Goal: Communication & Community: Answer question/provide support

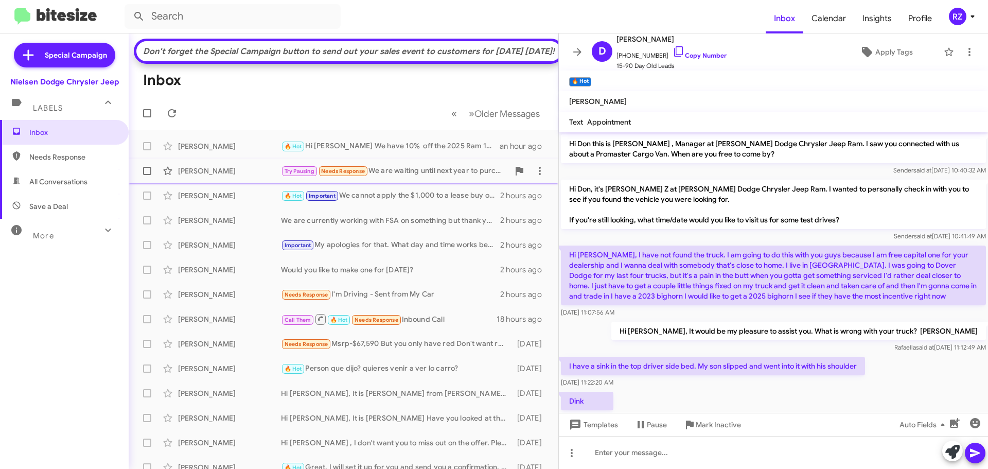
scroll to position [1651, 0]
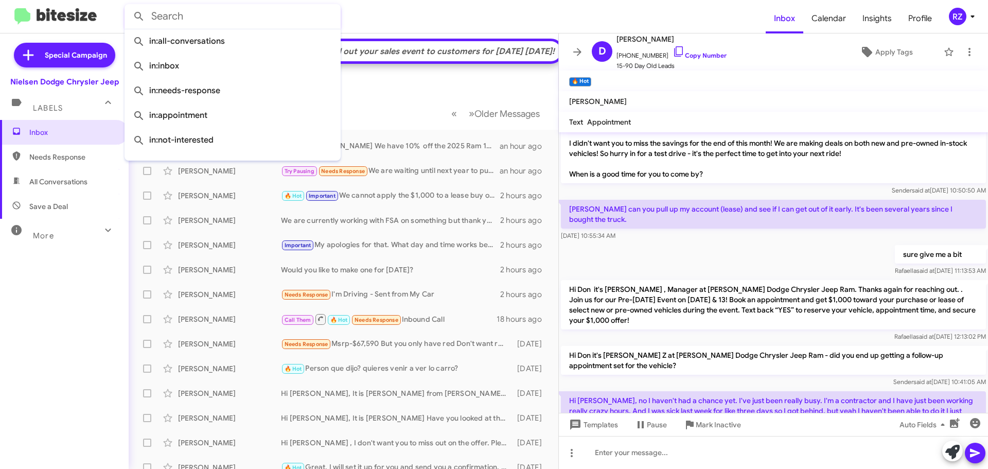
click at [201, 24] on input "text" at bounding box center [233, 16] width 216 height 25
click at [367, 17] on form at bounding box center [445, 16] width 641 height 25
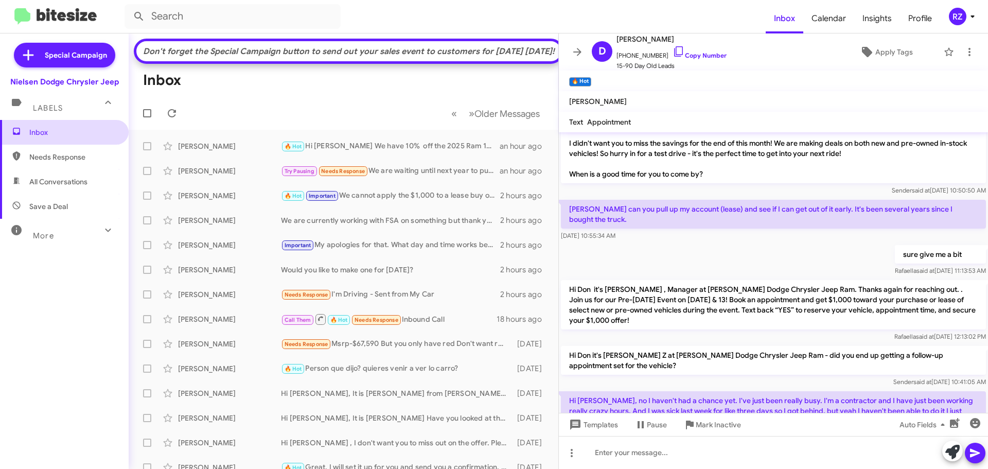
click at [72, 130] on span "Inbox" at bounding box center [72, 132] width 87 height 10
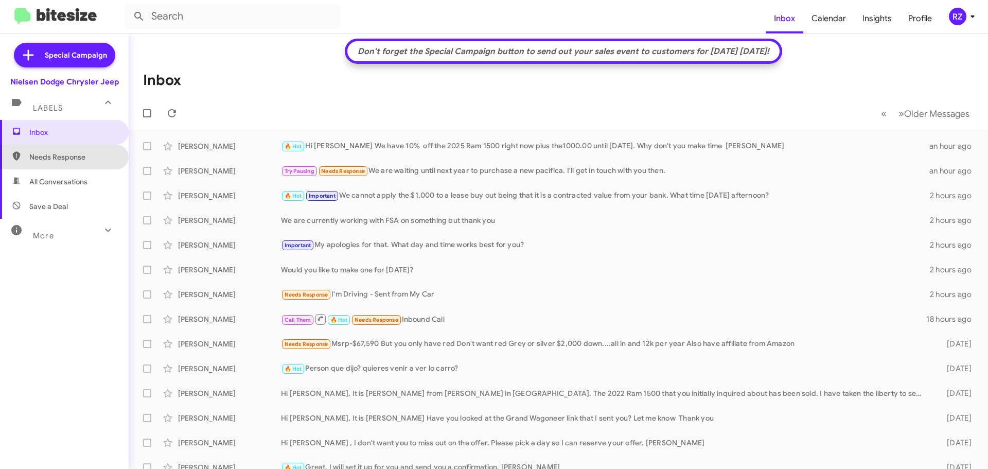
click at [74, 161] on span "Needs Response" at bounding box center [72, 157] width 87 height 10
type input "in:needs-response"
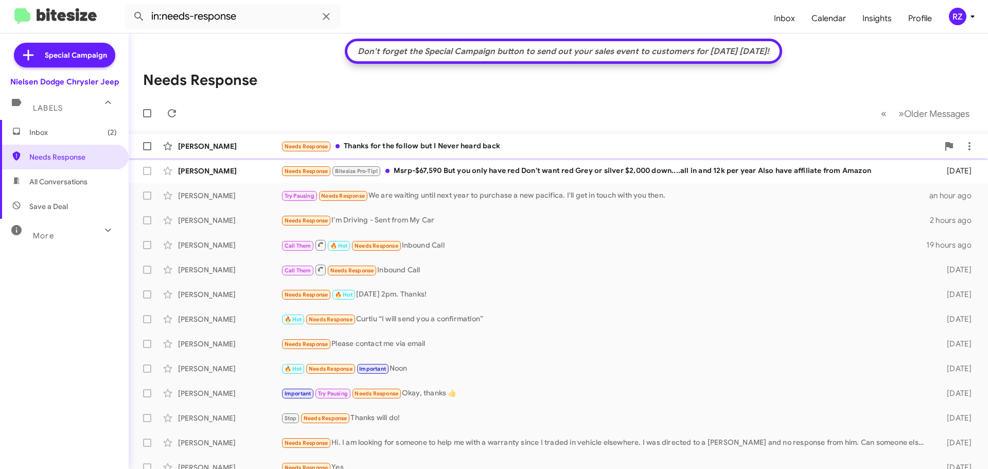
click at [569, 142] on div "Needs Response Thanks for the follow but I Never heard back" at bounding box center [610, 146] width 658 height 12
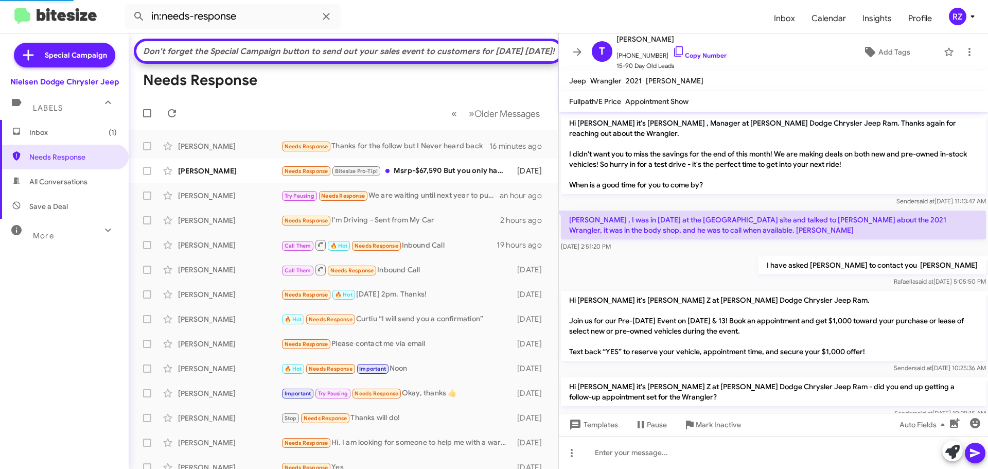
scroll to position [48, 0]
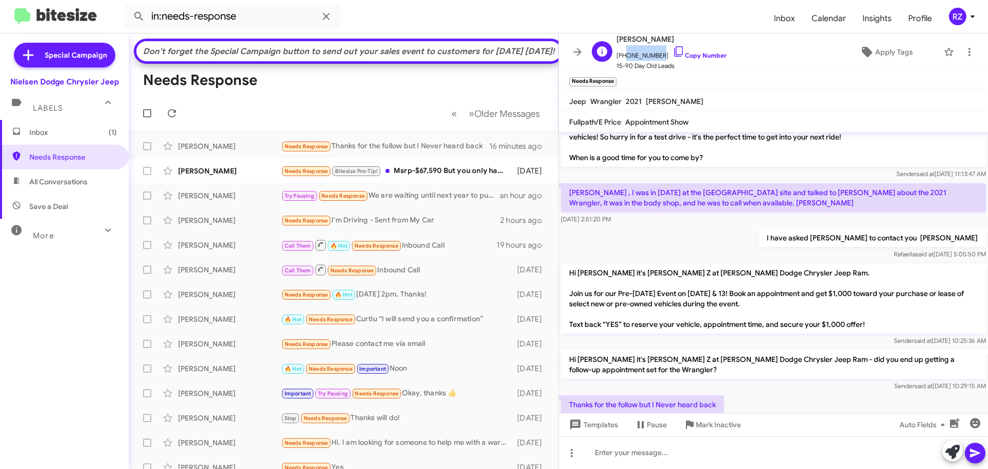
drag, startPoint x: 654, startPoint y: 55, endPoint x: 621, endPoint y: 59, distance: 33.7
click at [621, 59] on span "[PHONE_NUMBER] Copy Number" at bounding box center [671, 52] width 110 height 15
copy span "9737143920"
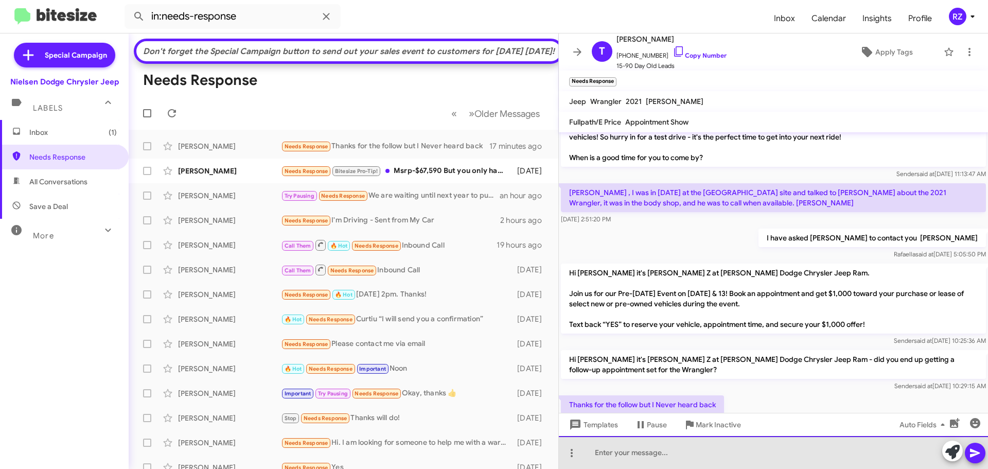
click at [643, 461] on div at bounding box center [773, 452] width 429 height 33
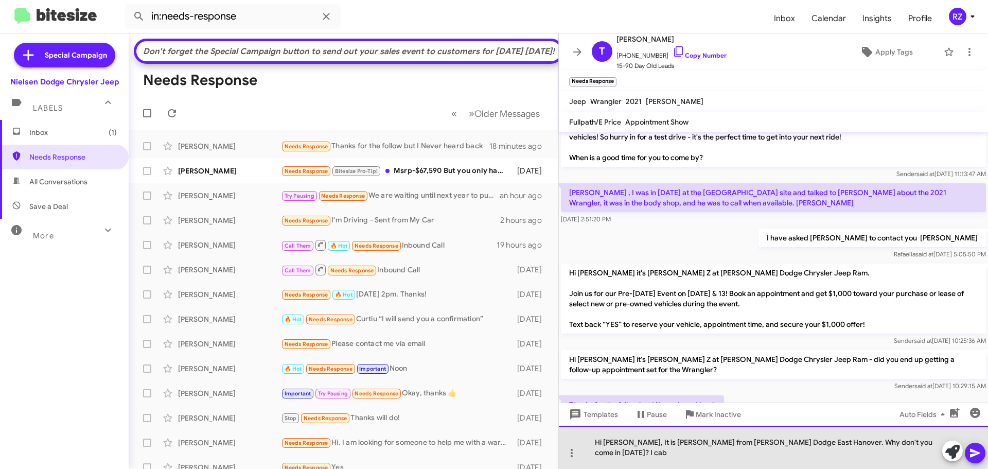
click at [639, 451] on div "Hi [PERSON_NAME], It is [PERSON_NAME] from [PERSON_NAME] Dodge East Hanover. Wh…" at bounding box center [773, 446] width 429 height 43
click at [903, 456] on div "Hi [PERSON_NAME], It is [PERSON_NAME] from [PERSON_NAME] Dodge East Hanover. Wh…" at bounding box center [773, 446] width 429 height 43
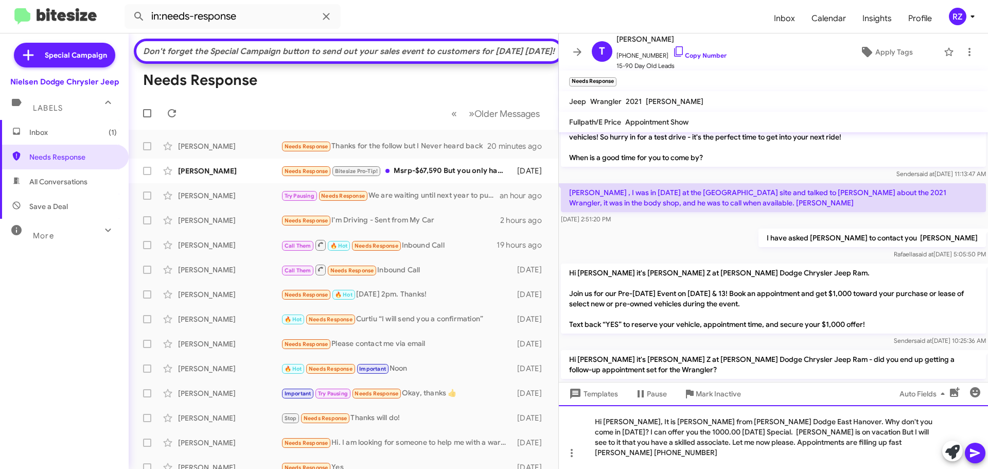
click at [655, 453] on div "Hi [PERSON_NAME], It is [PERSON_NAME] from [PERSON_NAME] Dodge East Hanover. Wh…" at bounding box center [773, 437] width 429 height 64
click at [978, 456] on icon at bounding box center [975, 453] width 12 height 12
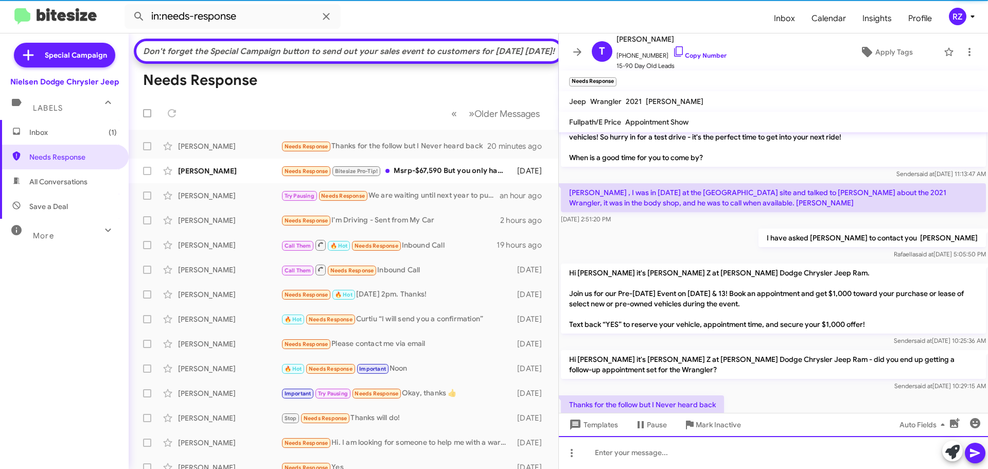
scroll to position [127, 0]
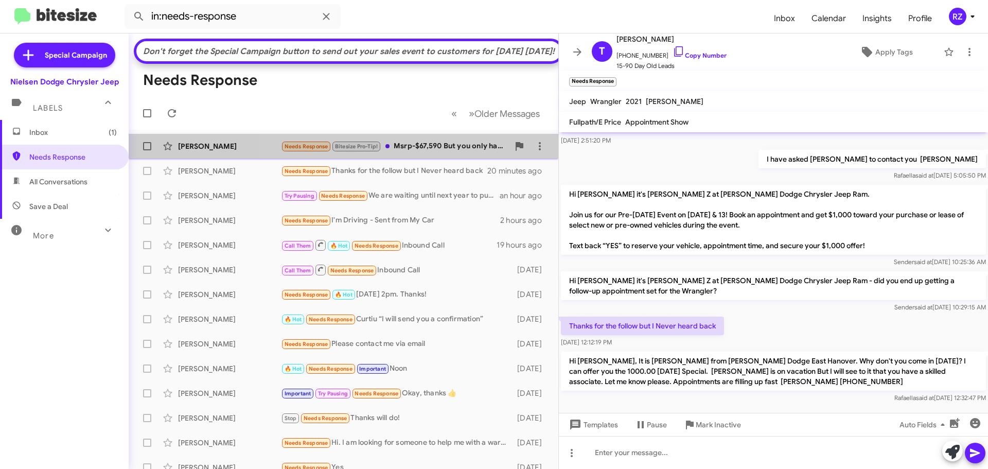
click at [484, 152] on div "Needs Response Bitesize Pro-Tip! Msrp-$67,590 But you only have red Don't want …" at bounding box center [395, 146] width 228 height 12
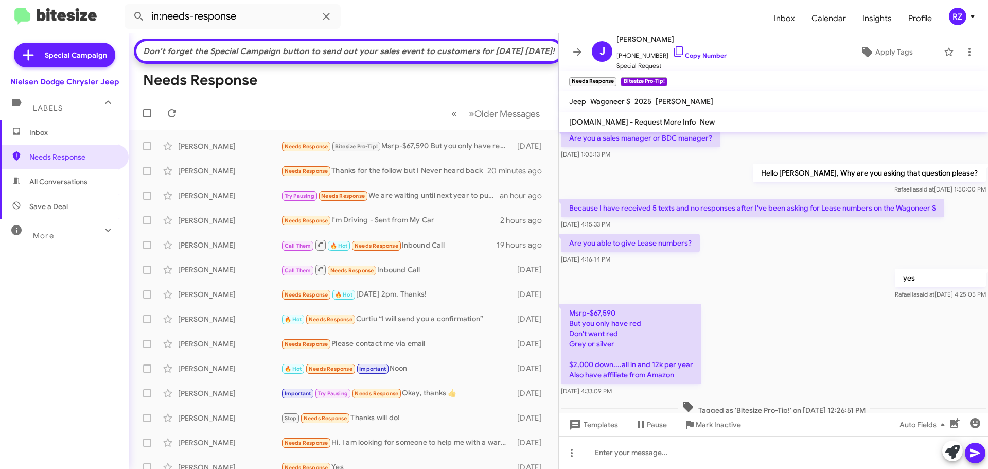
scroll to position [117, 0]
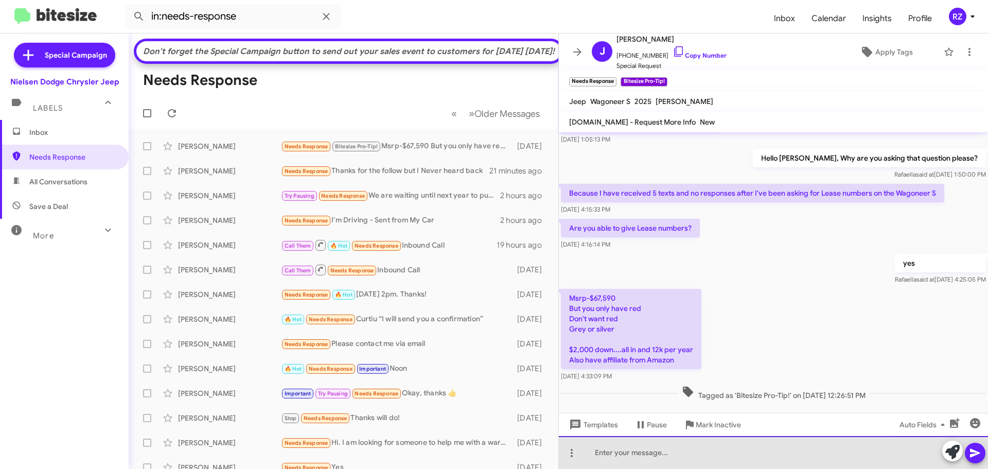
click at [613, 454] on div at bounding box center [773, 452] width 429 height 33
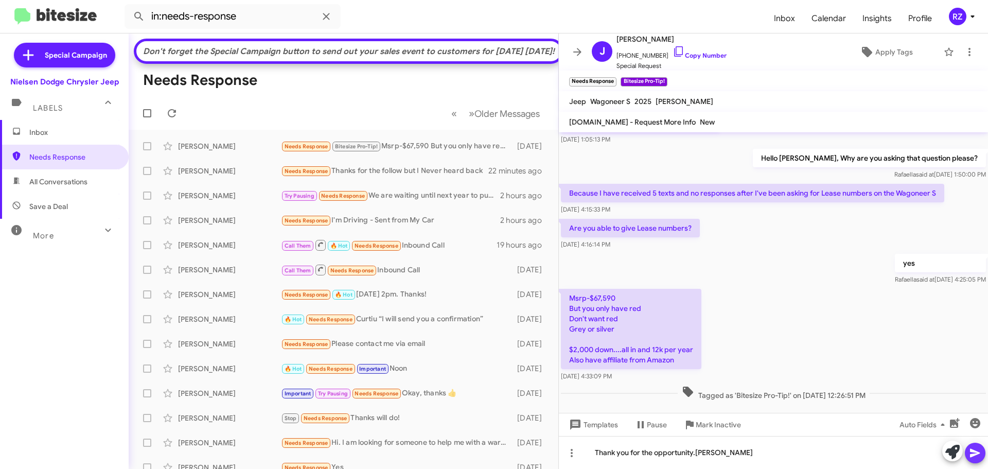
click at [978, 457] on icon at bounding box center [975, 453] width 12 height 12
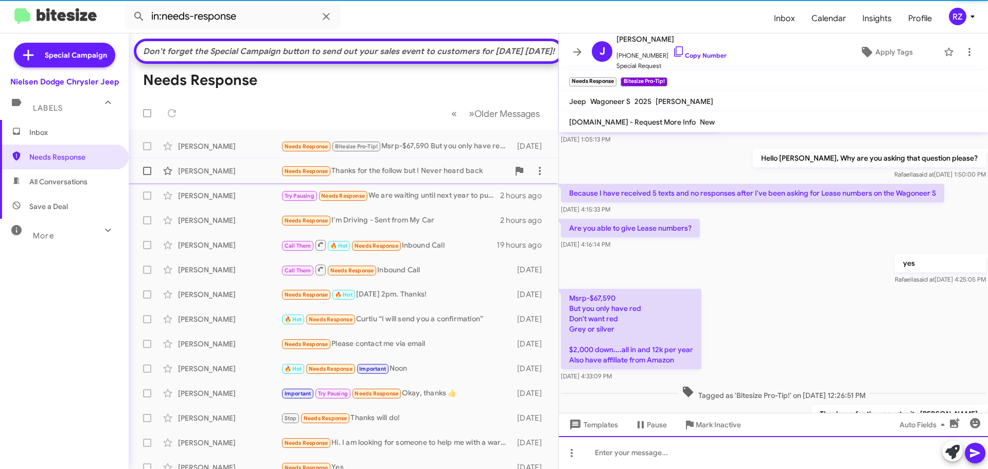
scroll to position [0, 0]
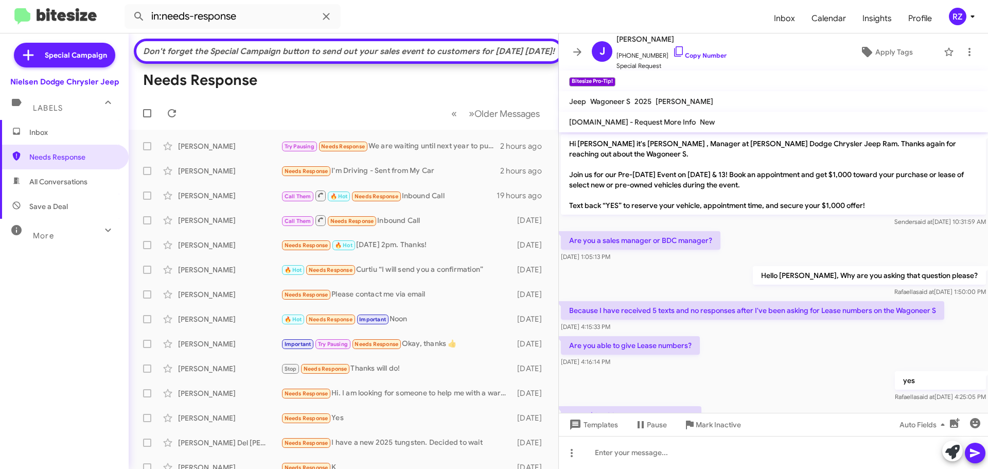
click at [372, 94] on mat-toolbar-row "Needs Response" at bounding box center [344, 80] width 430 height 33
click at [262, 19] on input "in:needs-response" at bounding box center [233, 16] width 216 height 25
click at [326, 15] on icon at bounding box center [326, 16] width 12 height 12
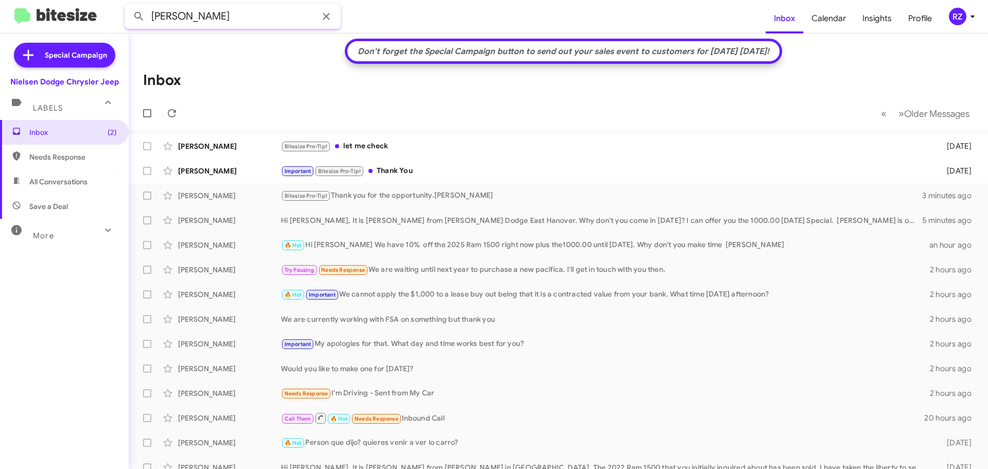
type input "[PERSON_NAME]"
click at [129, 6] on button at bounding box center [139, 16] width 21 height 21
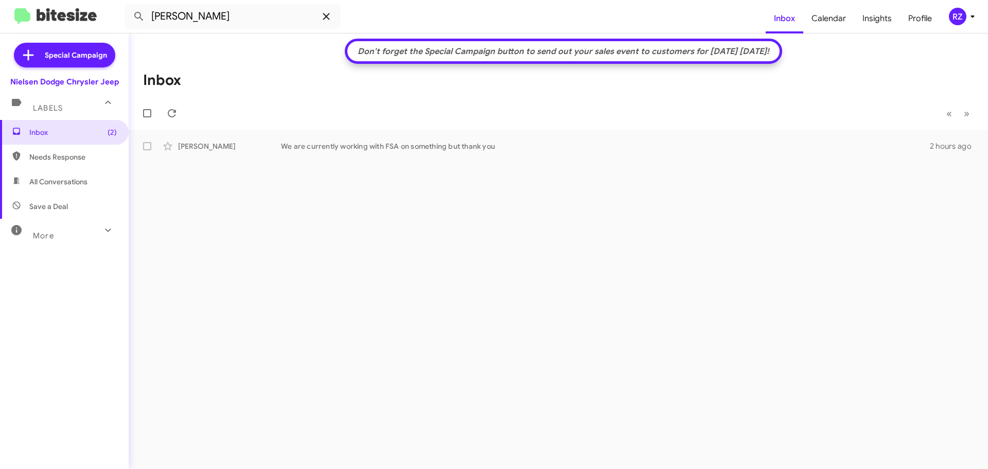
click at [323, 14] on icon at bounding box center [326, 16] width 12 height 12
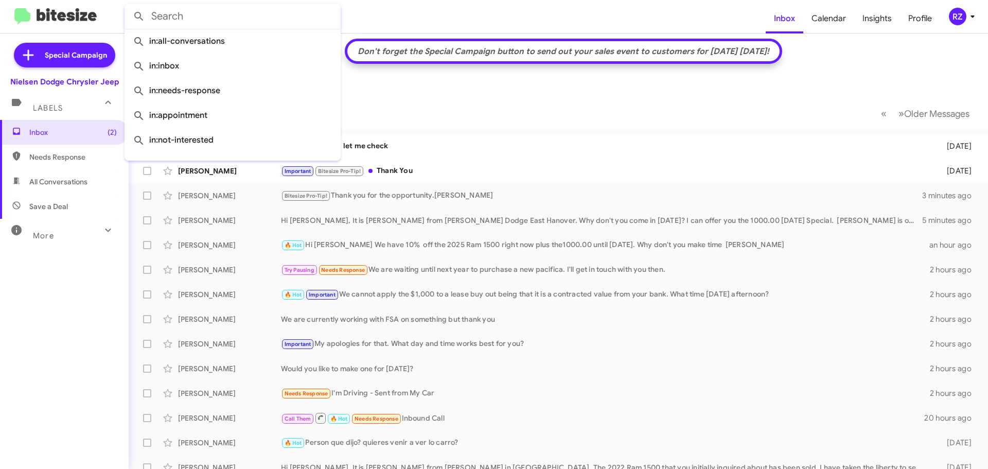
click at [381, 91] on mat-toolbar-row "Inbox" at bounding box center [558, 80] width 859 height 33
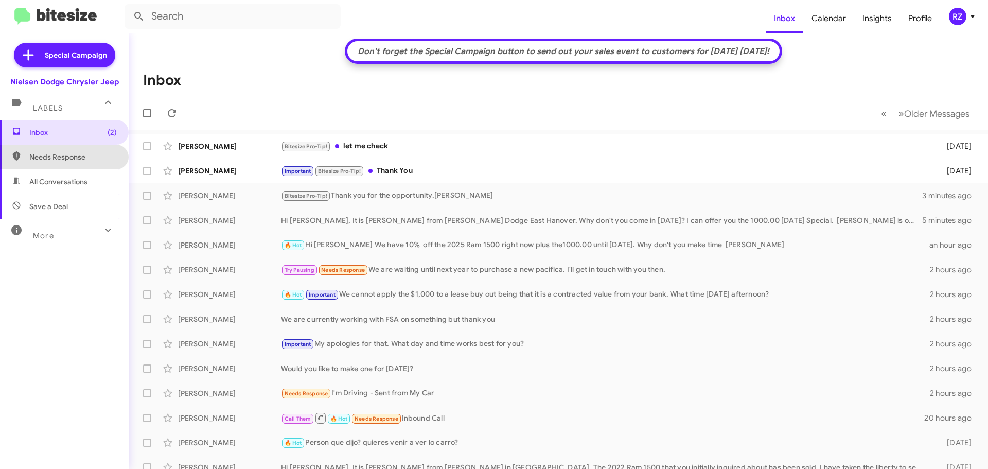
click at [83, 161] on span "Needs Response" at bounding box center [72, 157] width 87 height 10
type input "in:needs-response"
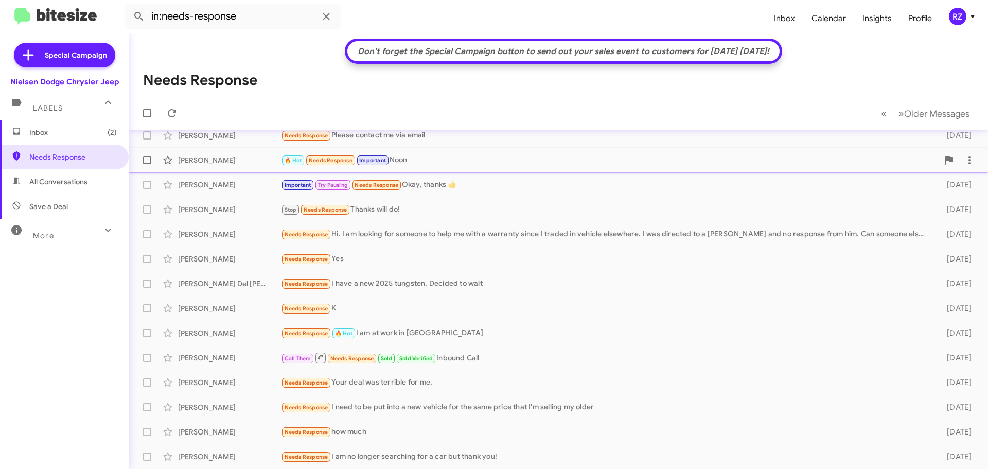
scroll to position [5, 0]
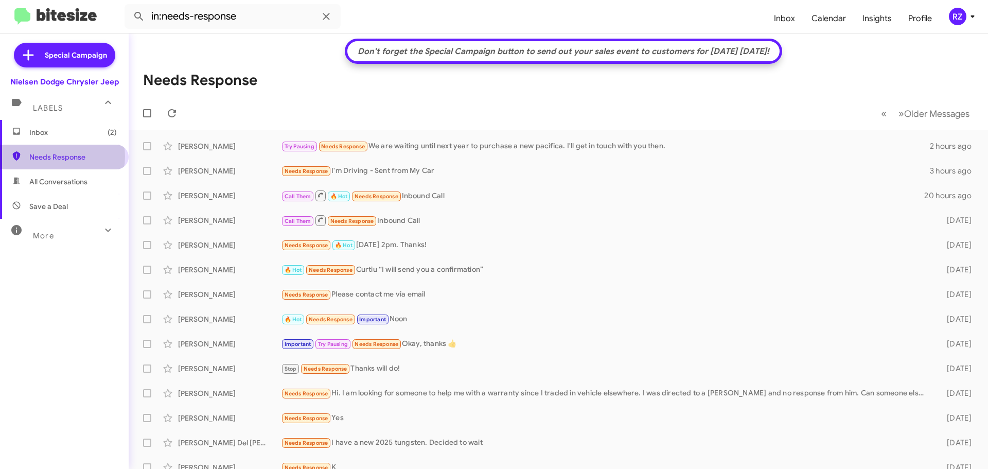
click at [62, 156] on span "Needs Response" at bounding box center [72, 157] width 87 height 10
click at [329, 17] on icon at bounding box center [326, 16] width 12 height 12
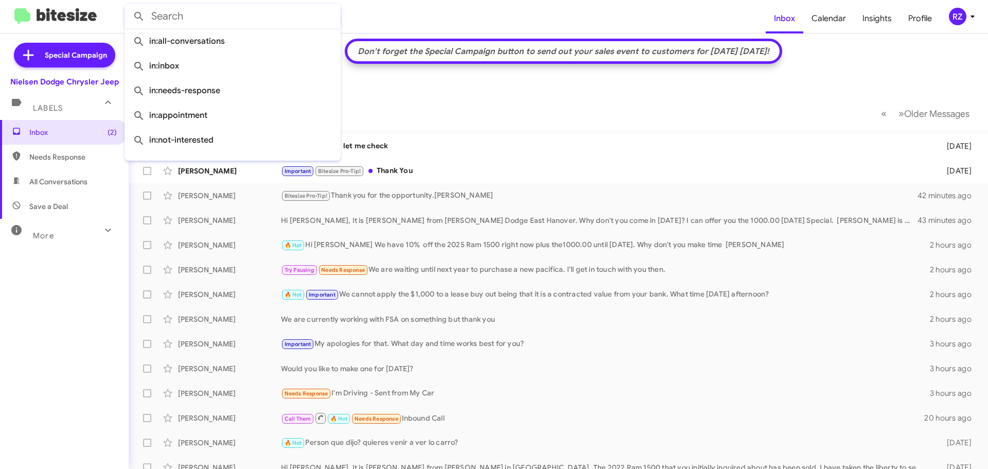
click at [377, 98] on mat-toolbar-row "« Previous » Next Older Messages" at bounding box center [558, 113] width 859 height 33
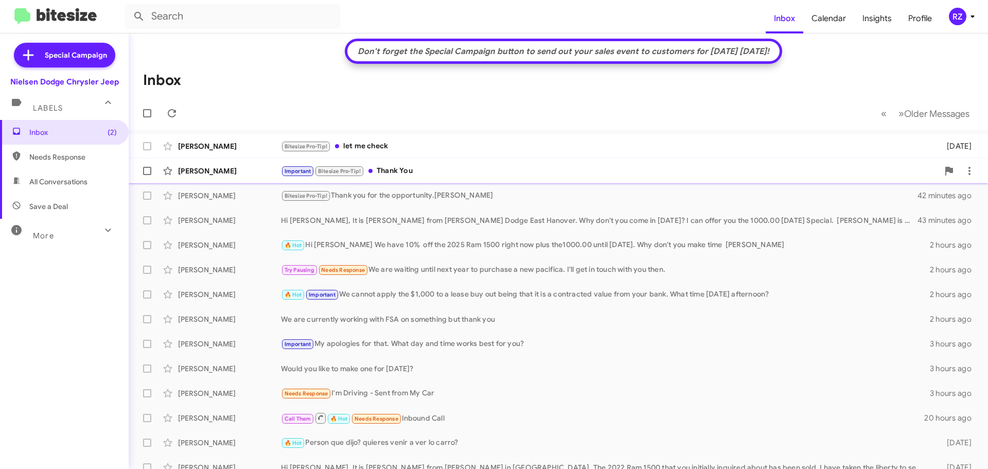
click at [452, 172] on div "Important Bitesize Pro-Tip! Thank You" at bounding box center [610, 171] width 658 height 12
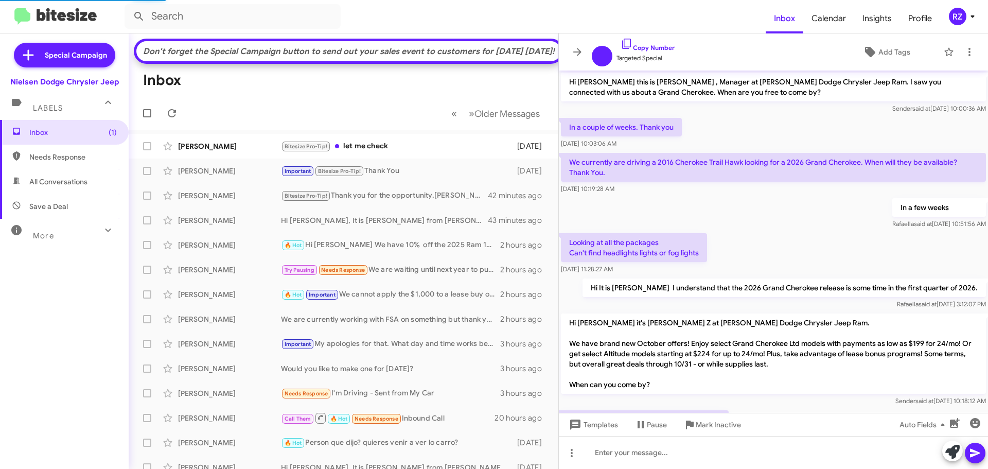
scroll to position [158, 0]
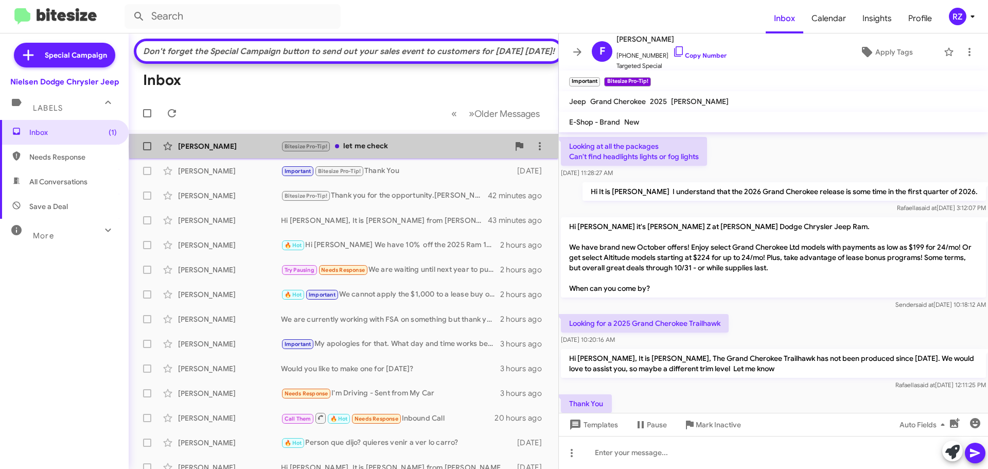
click at [452, 152] on div "Bitesize Pro-Tip! let me check" at bounding box center [395, 146] width 228 height 12
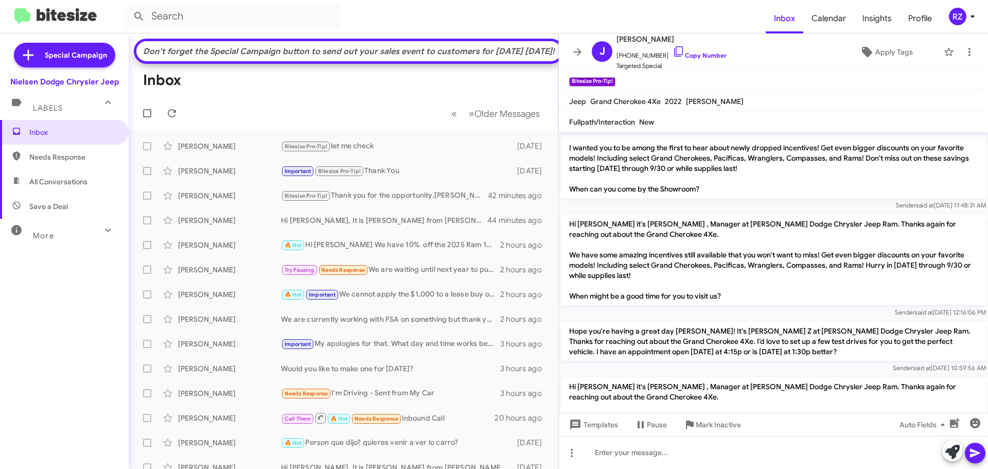
scroll to position [669, 0]
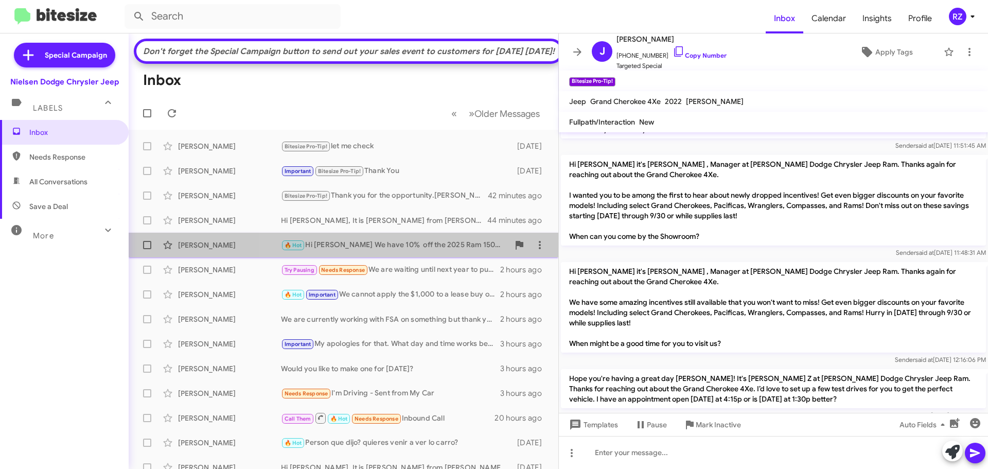
click at [442, 251] on div "🔥 Hot Hi Don We have 10% off the 2025 Ram 1500 right now plus the1000.00 until …" at bounding box center [395, 245] width 228 height 12
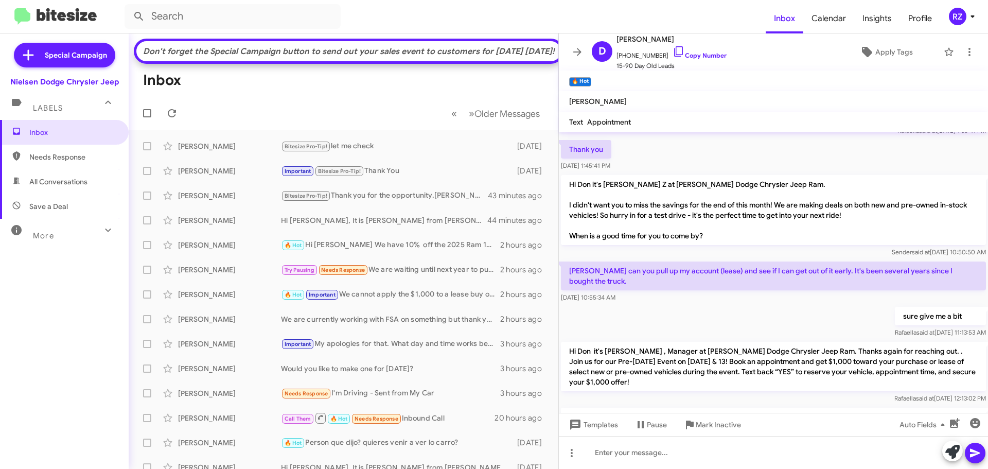
scroll to position [1595, 0]
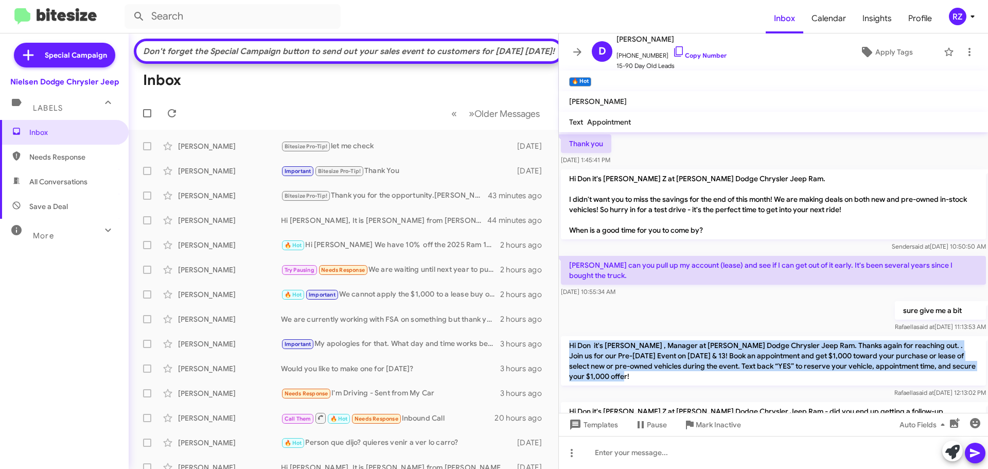
drag, startPoint x: 647, startPoint y: 347, endPoint x: 568, endPoint y: 316, distance: 84.4
click at [568, 336] on p "Hi Don it's [PERSON_NAME] , Manager at [PERSON_NAME] Dodge Chrysler Jeep Ram. T…" at bounding box center [773, 360] width 425 height 49
copy p "Hi Don it's [PERSON_NAME] , Manager at [PERSON_NAME] Dodge Chrysler Jeep Ram. T…"
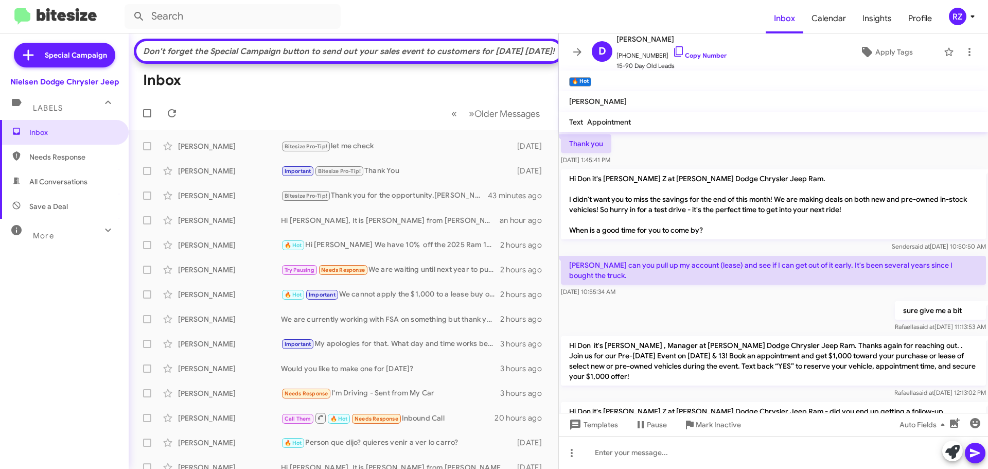
click at [700, 299] on div "sure give me a bit Rafaella said at Sep 24, 2025, 11:13:53 AM" at bounding box center [773, 316] width 429 height 35
click at [446, 152] on div "Bitesize Pro-Tip! let me check" at bounding box center [395, 146] width 228 height 12
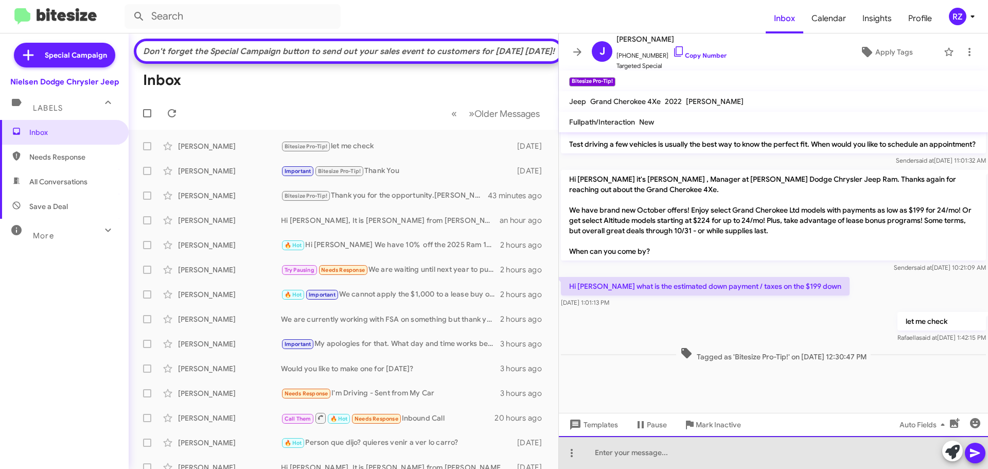
click at [608, 454] on div at bounding box center [773, 452] width 429 height 33
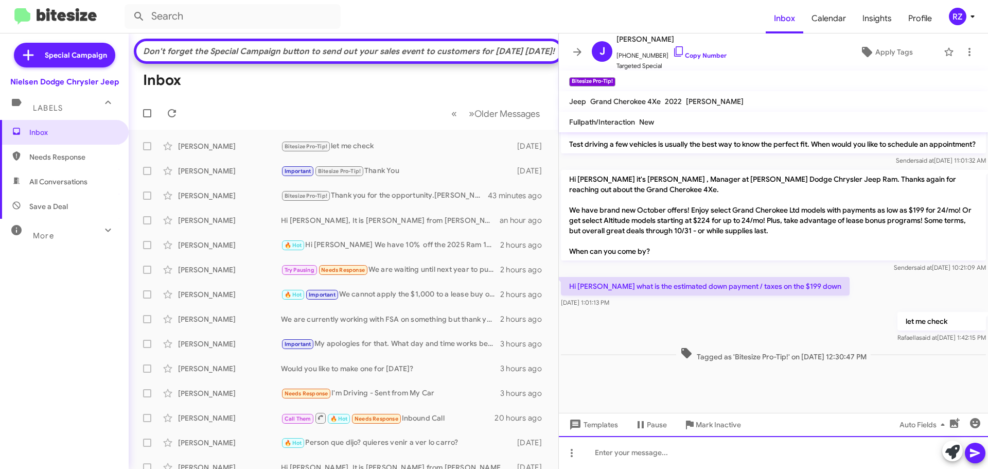
paste div
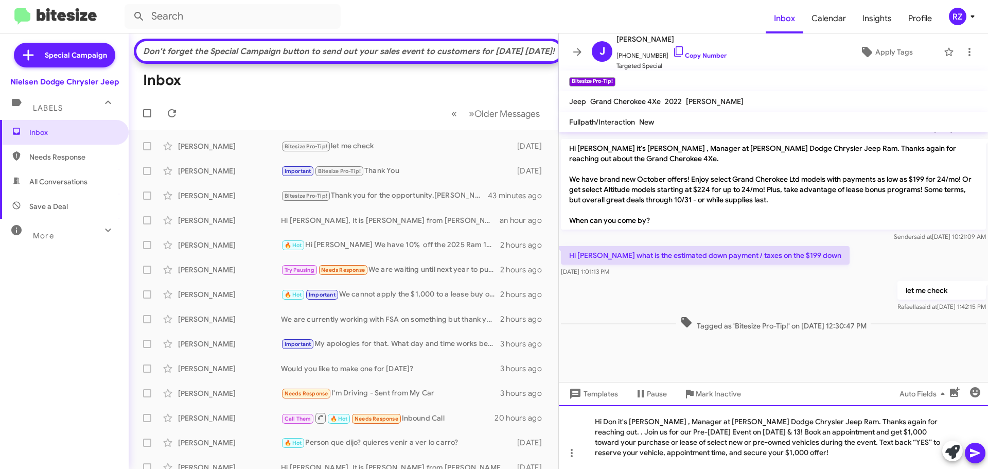
click at [606, 420] on div "Hi Don it's Patti Z , Manager at Nielsen Dodge Chrysler Jeep Ram. Thanks again …" at bounding box center [773, 437] width 429 height 64
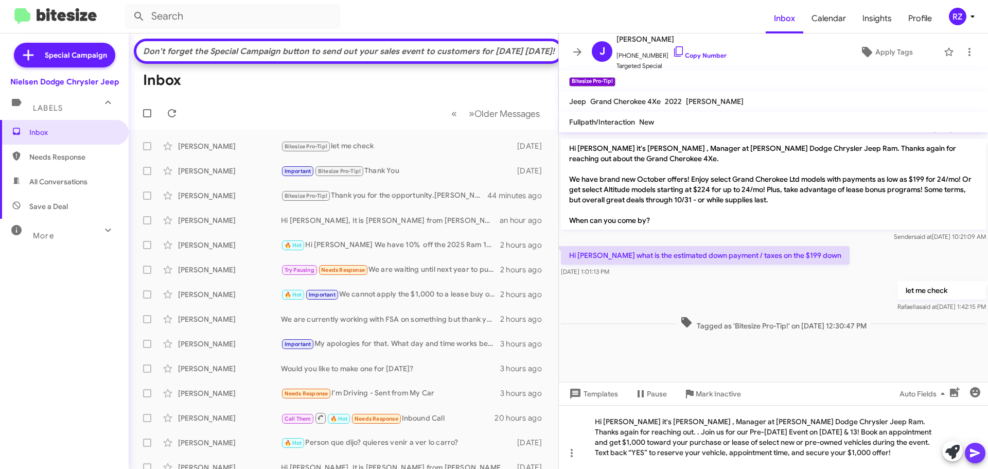
click at [978, 452] on icon at bounding box center [975, 453] width 10 height 9
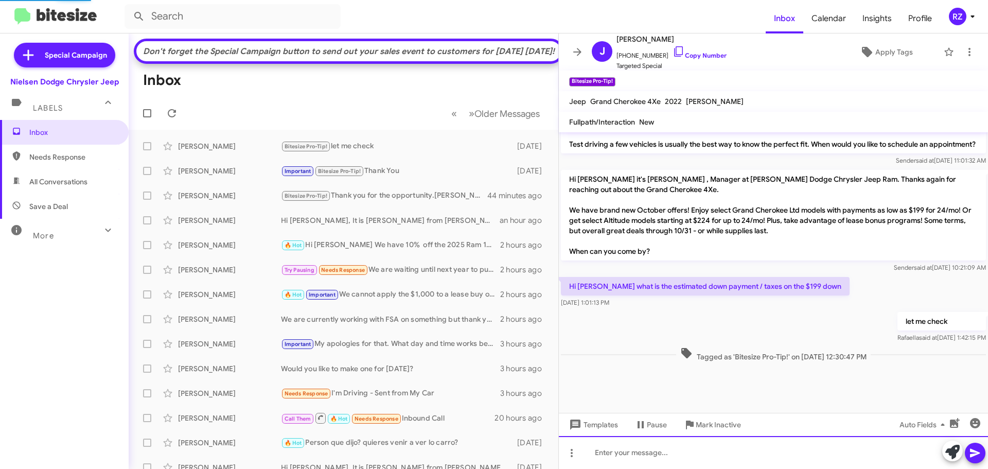
scroll to position [0, 0]
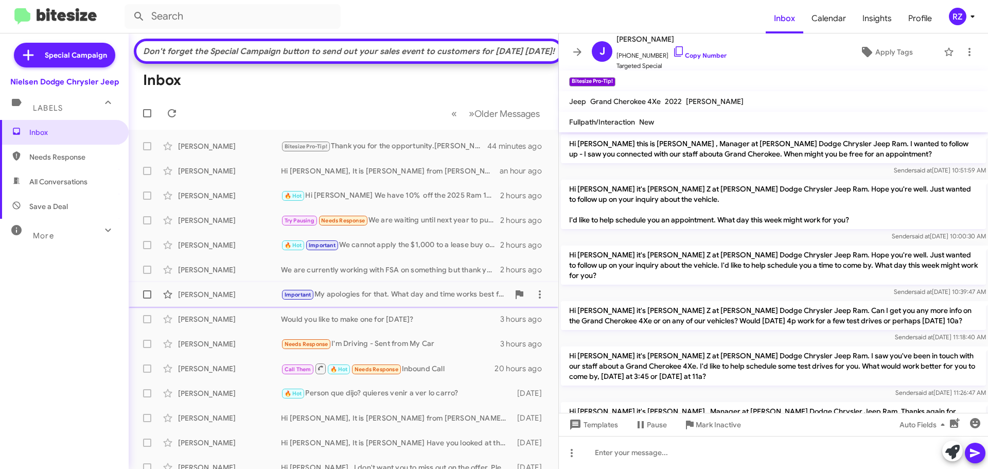
click at [452, 300] on div "Important My apologies for that. What day and time works best for you?" at bounding box center [395, 295] width 228 height 12
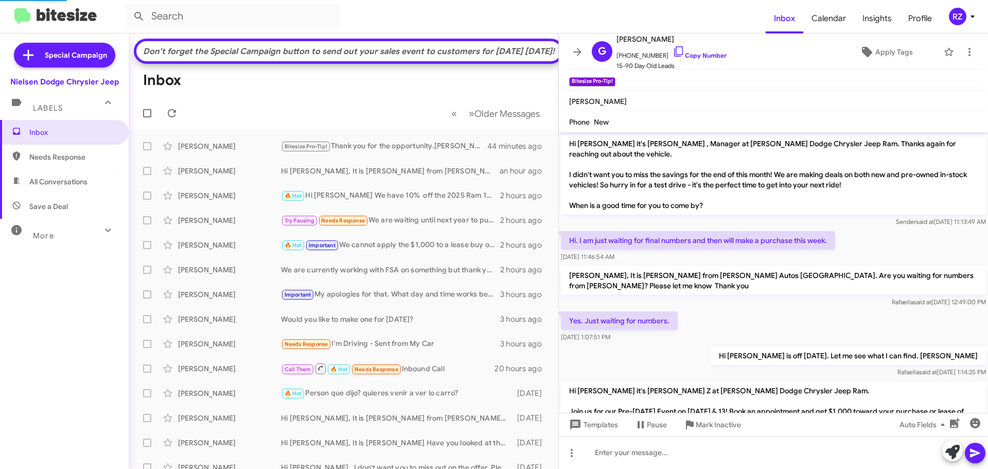
scroll to position [191, 0]
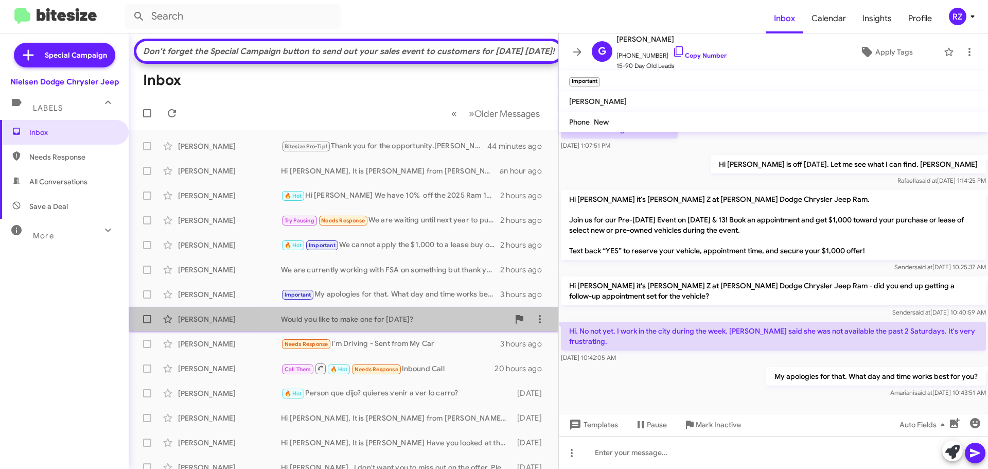
click at [436, 324] on div "Would you like to make one for [DATE]?" at bounding box center [395, 319] width 228 height 10
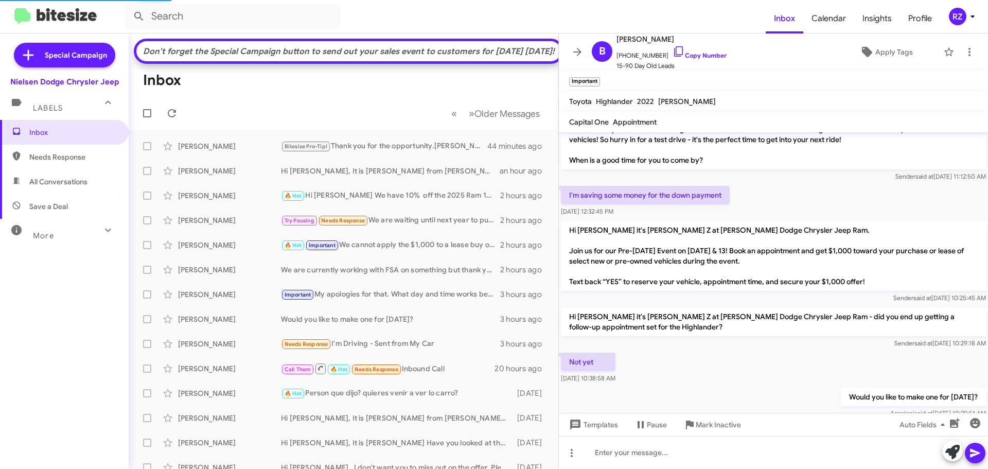
scroll to position [233, 0]
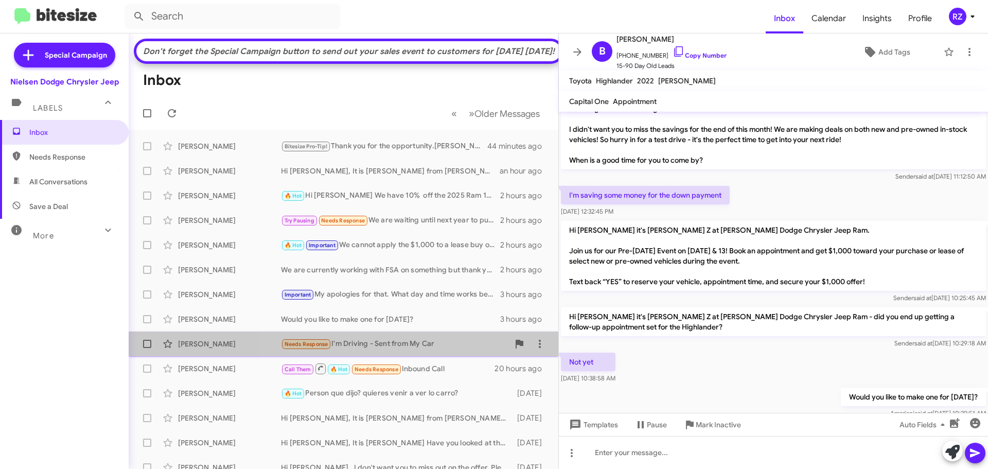
click at [453, 350] on div "Needs Response I'm Driving - Sent from My Car" at bounding box center [395, 344] width 228 height 12
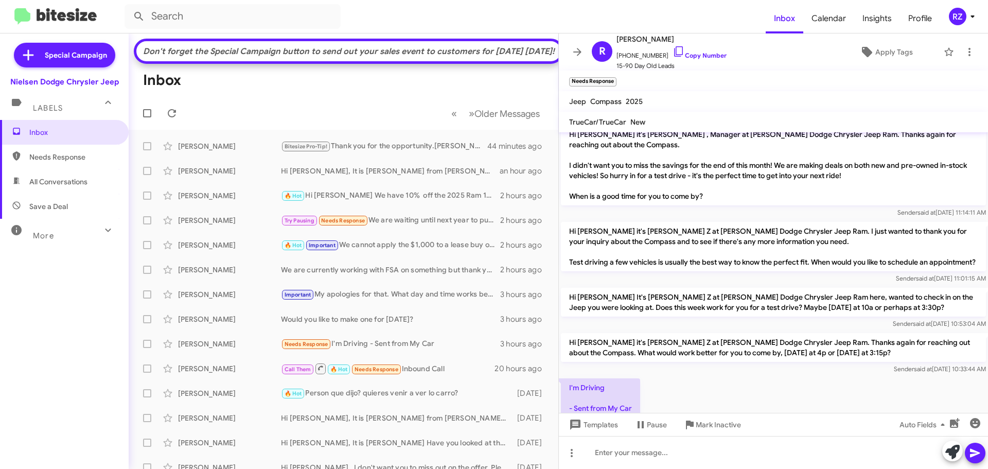
scroll to position [742, 0]
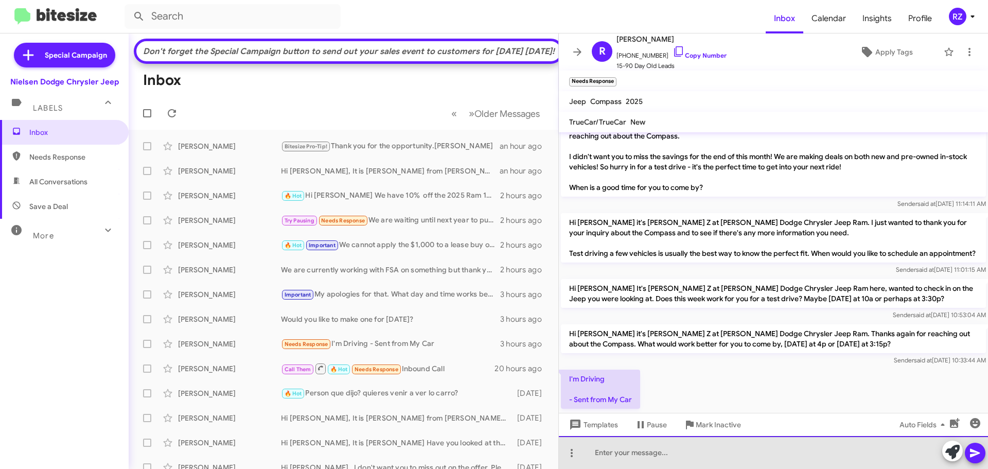
click at [604, 449] on div at bounding box center [773, 452] width 429 height 33
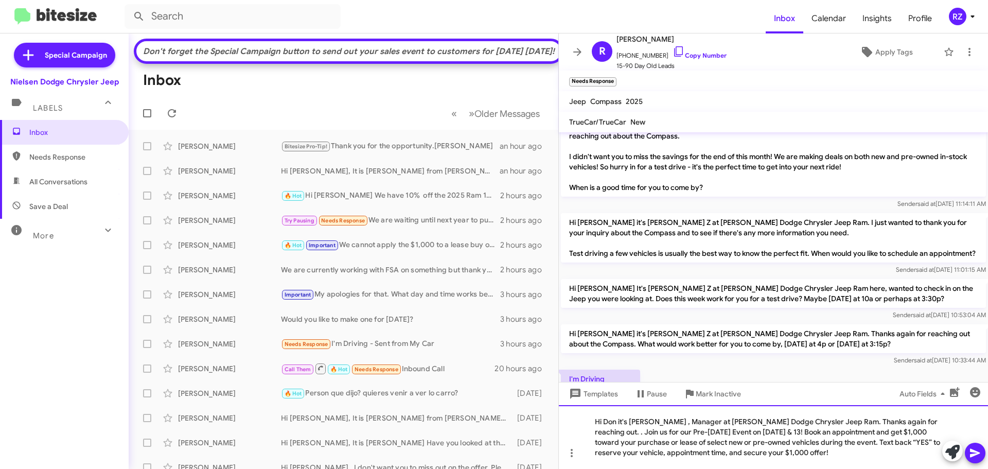
click at [603, 422] on div "Hi Don it's Patti Z , Manager at Nielsen Dodge Chrysler Jeep Ram. Thanks again …" at bounding box center [773, 437] width 429 height 64
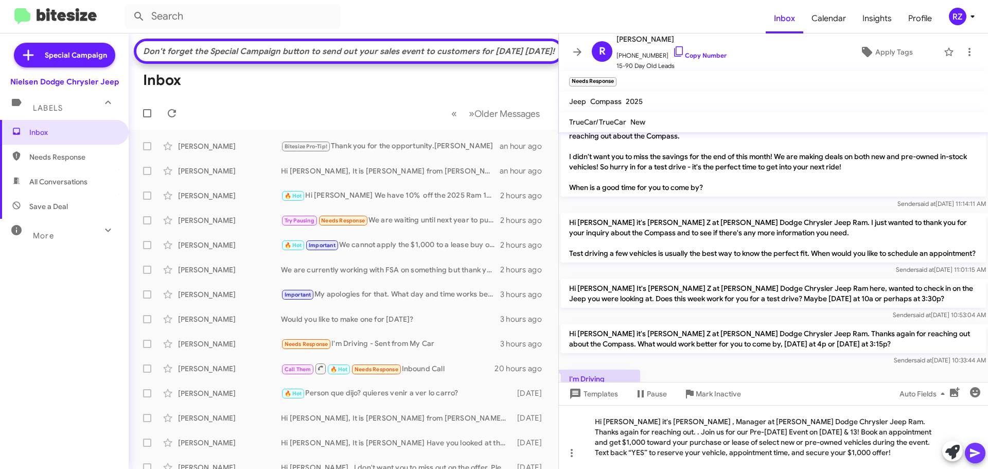
click at [974, 456] on icon at bounding box center [975, 453] width 12 height 12
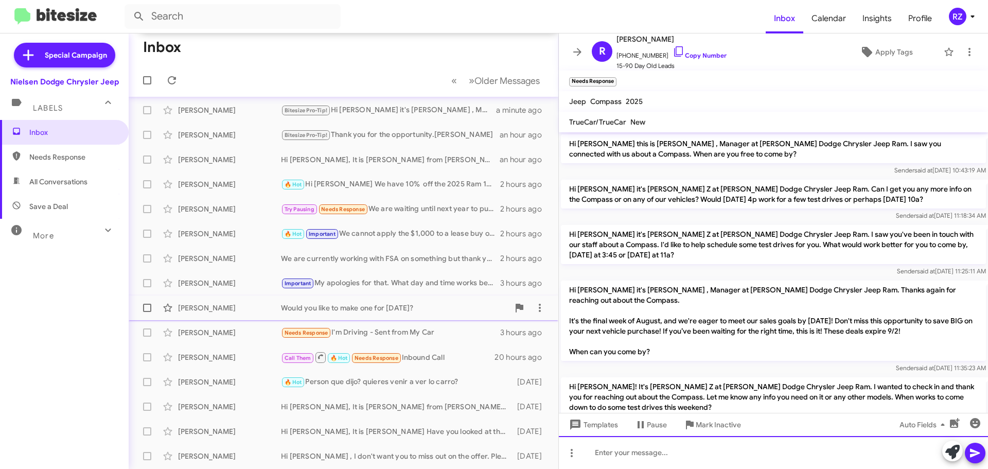
scroll to position [51, 0]
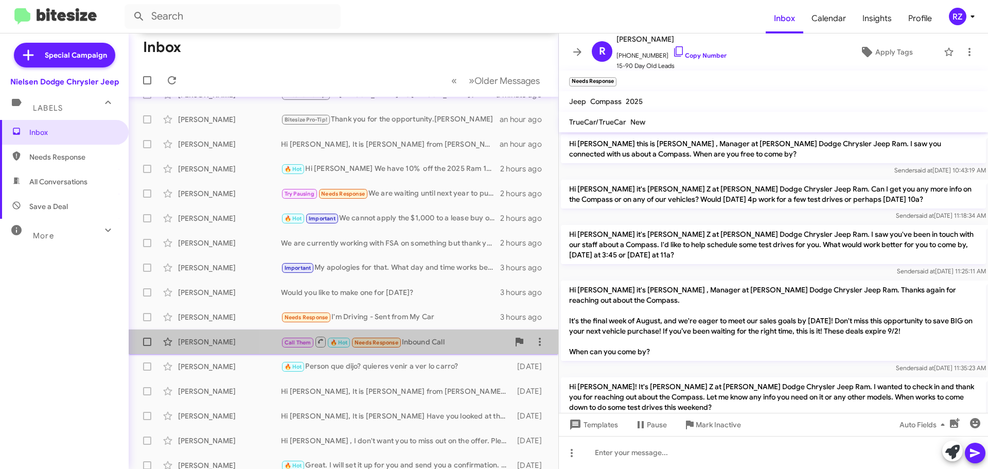
click at [469, 348] on div "Call Them 🔥 Hot Needs Response Inbound Call" at bounding box center [395, 341] width 228 height 13
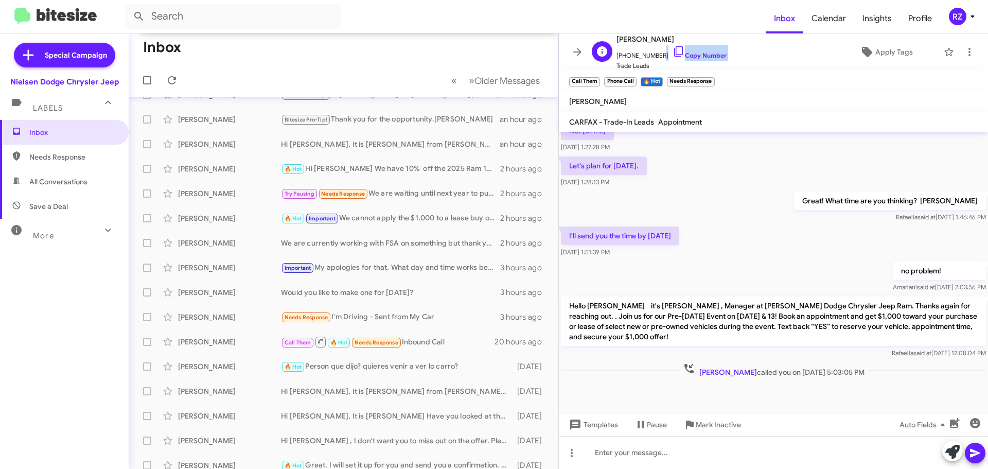
scroll to position [1, 0]
drag, startPoint x: 654, startPoint y: 57, endPoint x: 623, endPoint y: 54, distance: 31.5
click at [623, 54] on span "+18623849281 Copy Number" at bounding box center [671, 52] width 110 height 15
copy span "8623849281"
